Goal: Task Accomplishment & Management: Manage account settings

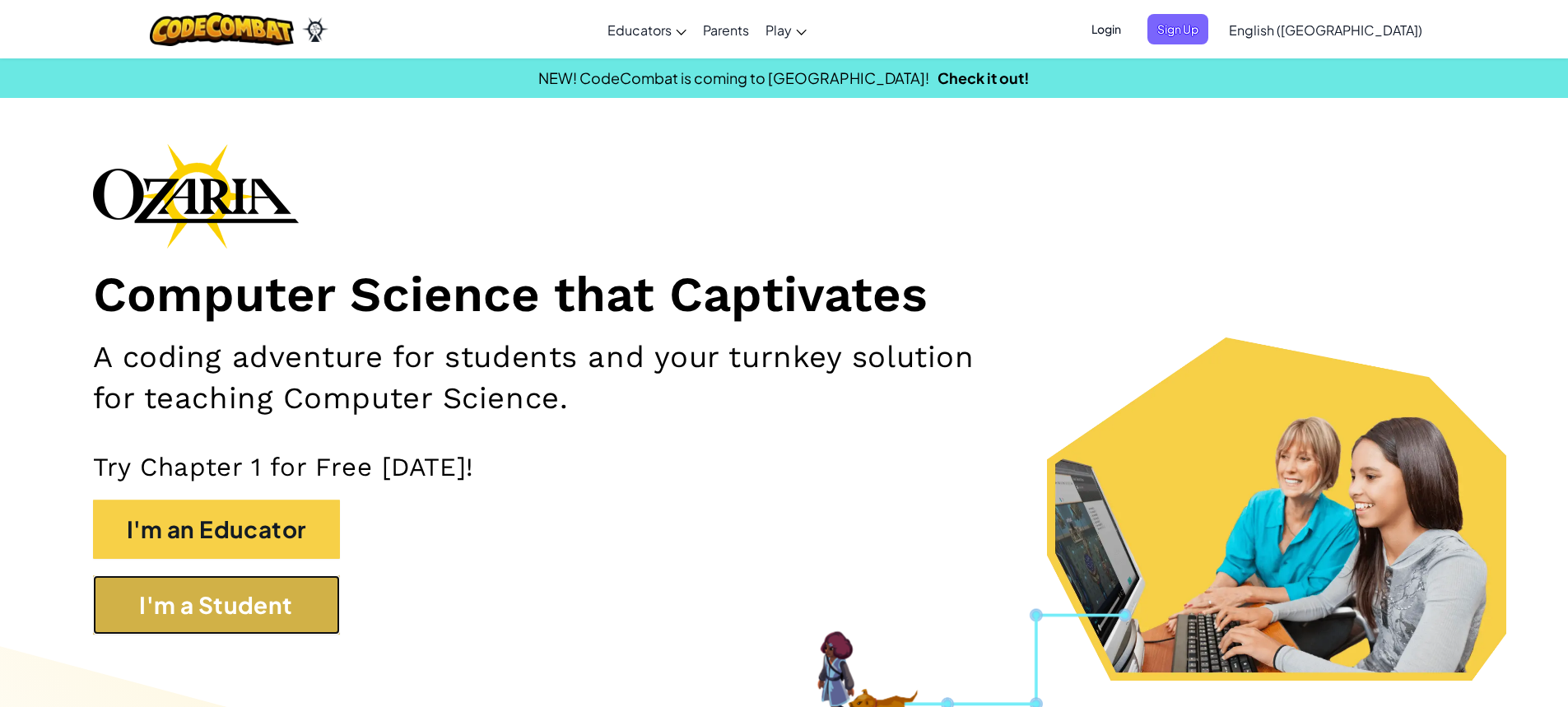
click at [259, 599] on button "I'm a Student" at bounding box center [216, 604] width 247 height 59
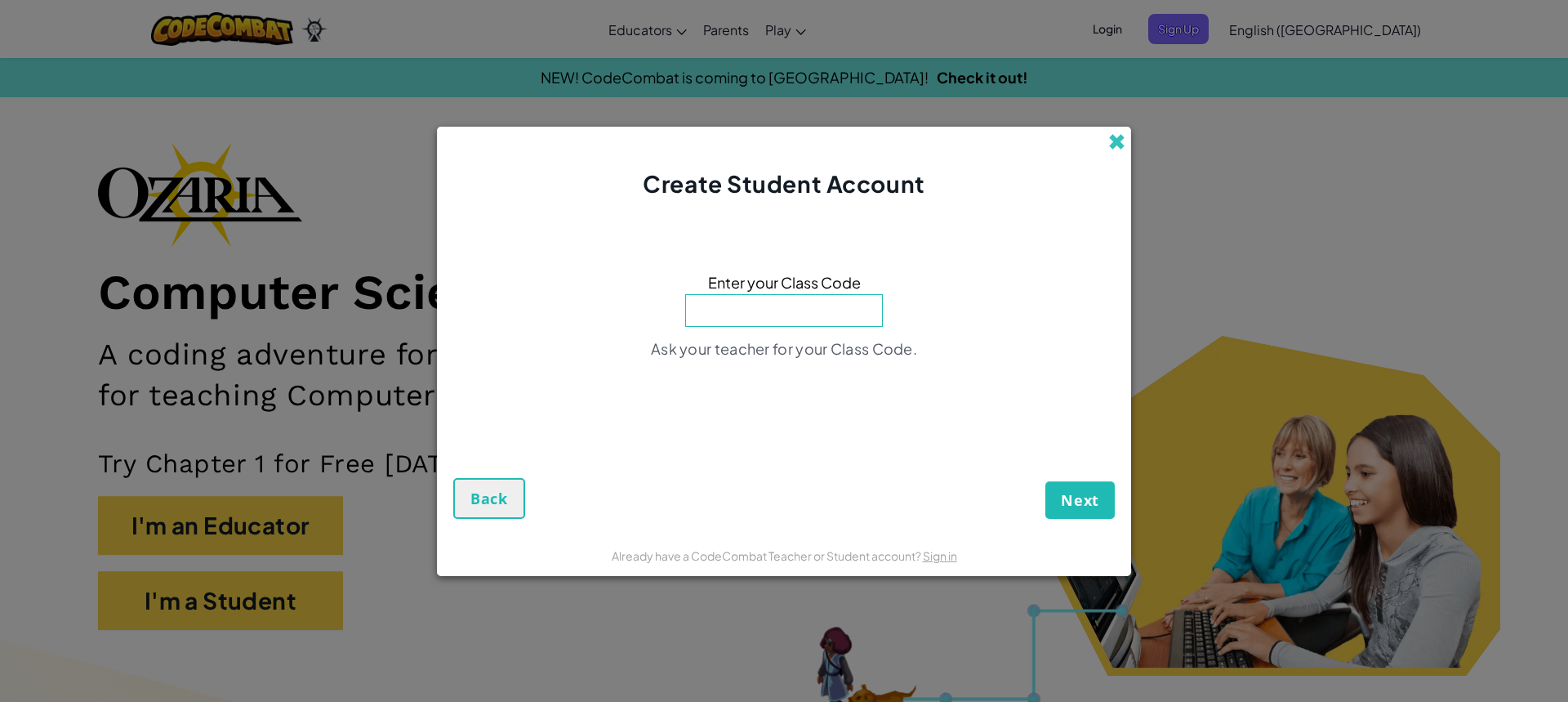
click at [1114, 141] on span at bounding box center [1116, 141] width 18 height 18
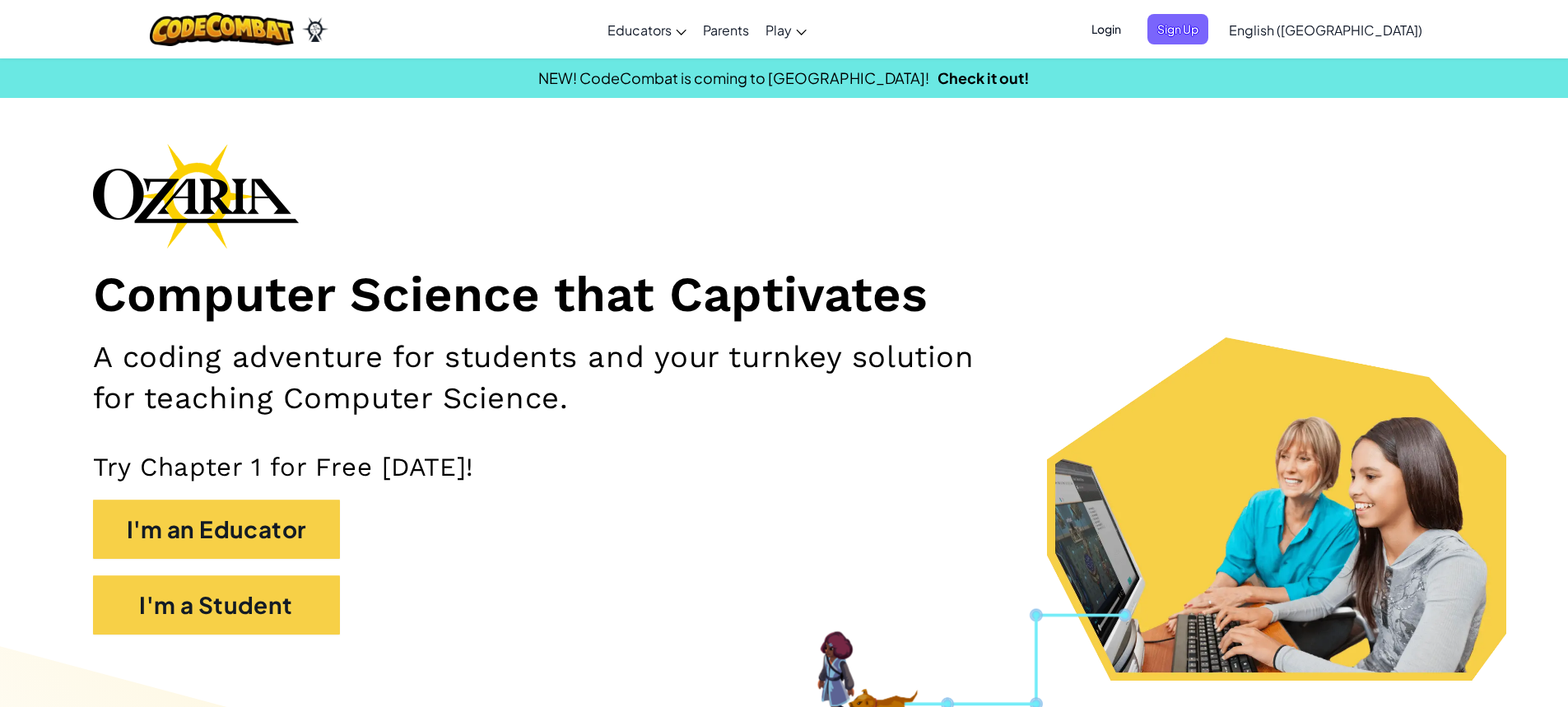
click at [1131, 39] on span "Login" at bounding box center [1106, 29] width 50 height 30
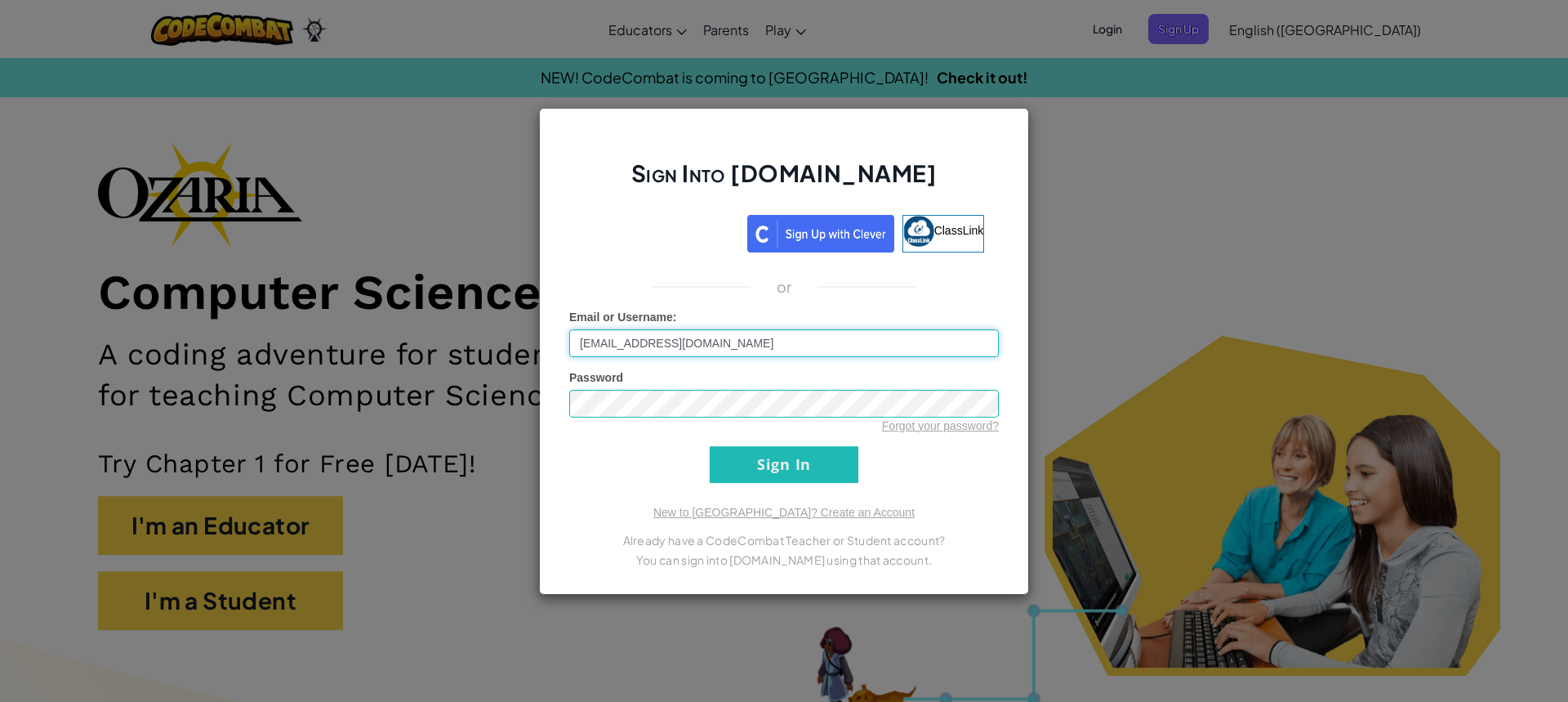
type input "[EMAIL_ADDRESS][DOMAIN_NAME]"
click at [784, 488] on div "Sign Into [DOMAIN_NAME] ClassLink or Unknown Error Email or Username : [EMAIL_A…" at bounding box center [784, 351] width 490 height 487
click at [765, 465] on input "Sign In" at bounding box center [784, 464] width 149 height 37
